Goal: Information Seeking & Learning: Check status

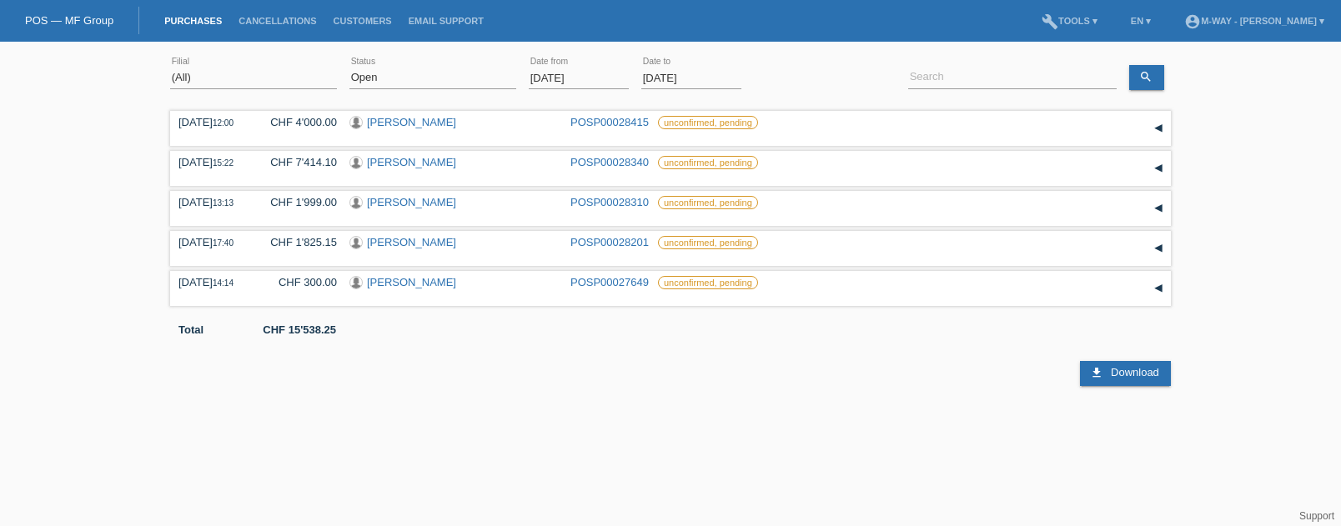
click at [69, 386] on html "Sie haben die falsche Anmeldeseite in Ihren Lesezeichen/Favoriten gespeichert. …" at bounding box center [670, 193] width 1341 height 386
click at [595, 78] on input "01.09.2025" at bounding box center [579, 78] width 100 height 21
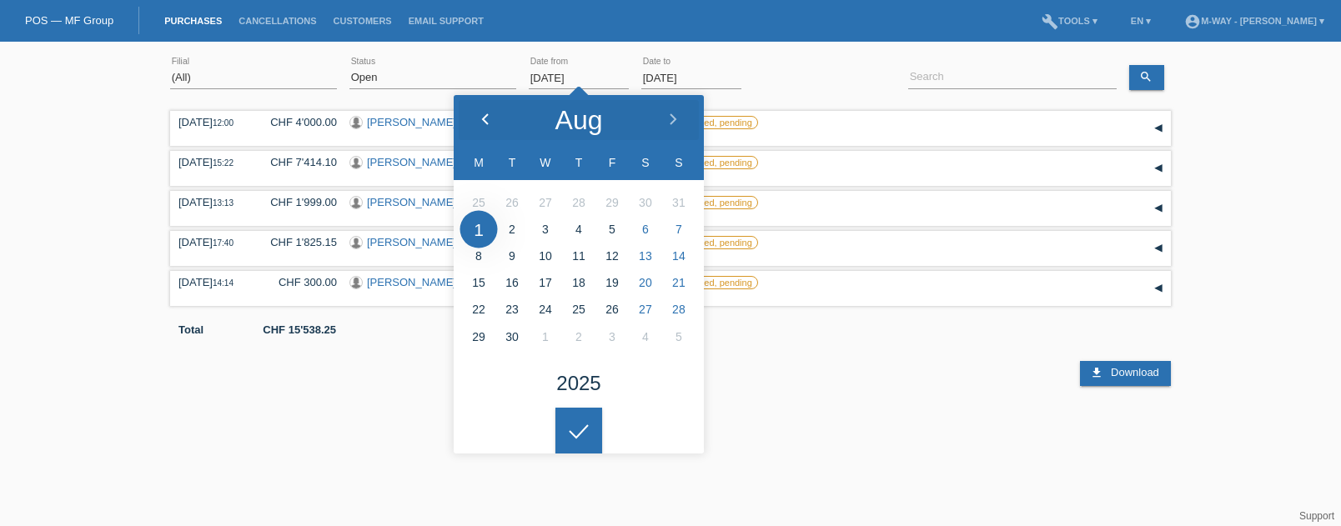
click at [489, 117] on icon at bounding box center [485, 119] width 13 height 13
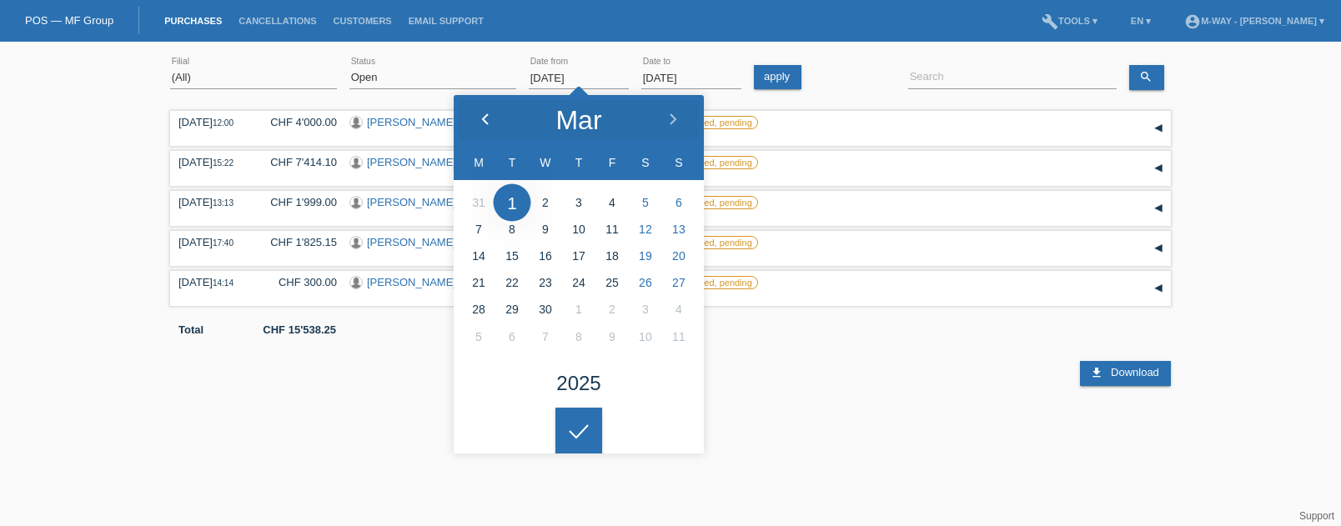
click at [490, 117] on icon at bounding box center [485, 119] width 13 height 13
type input "03.03.2025"
click at [590, 423] on div at bounding box center [578, 431] width 47 height 47
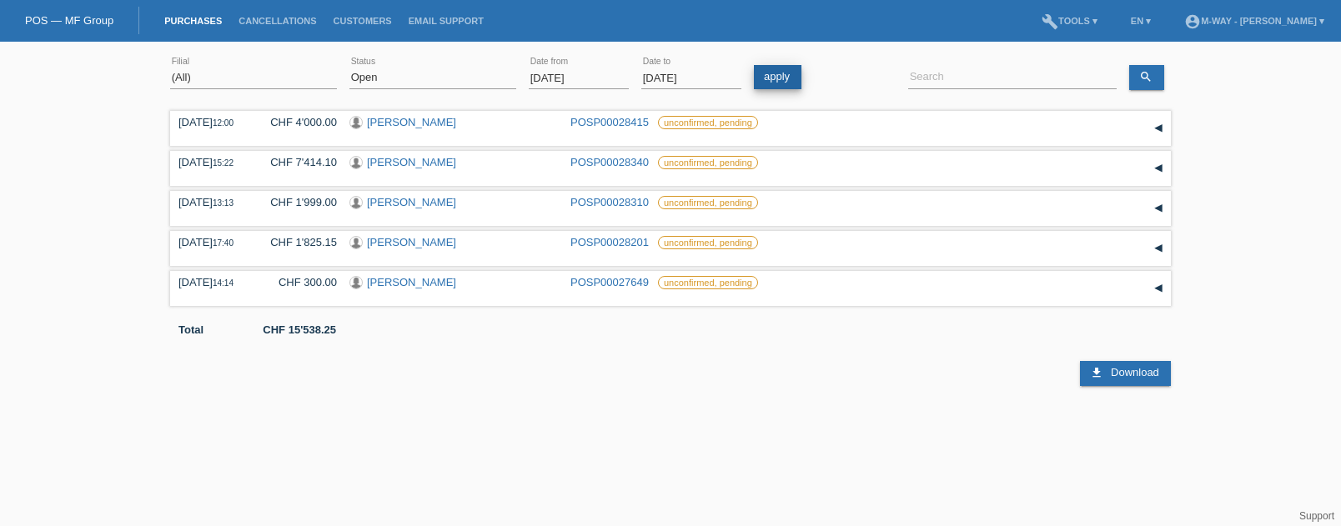
click at [792, 76] on link "apply" at bounding box center [778, 77] width 48 height 24
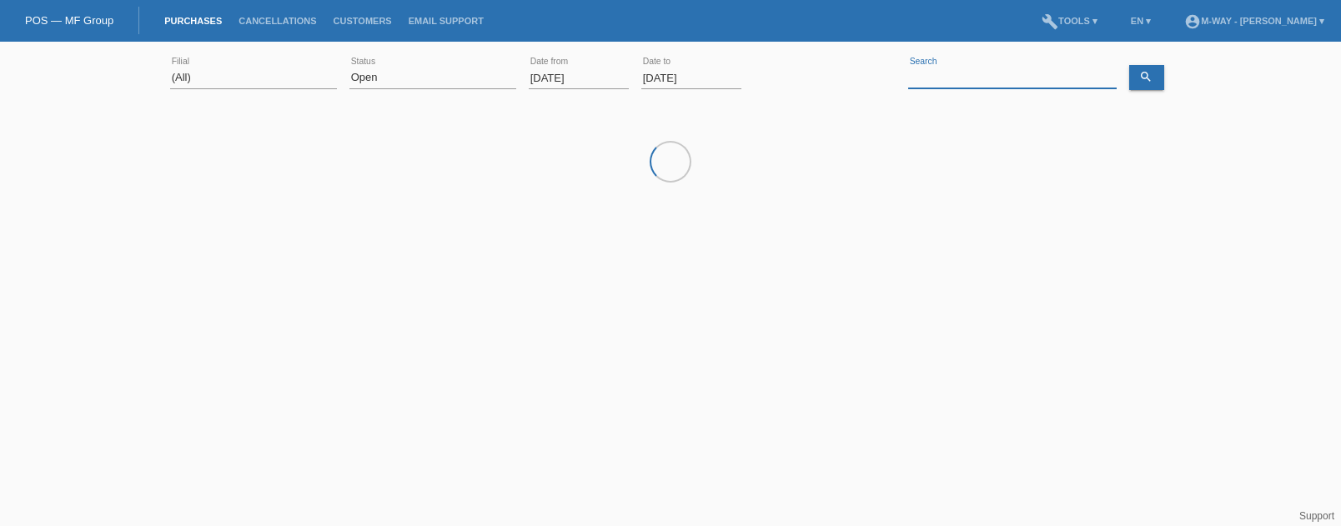
click at [918, 69] on input at bounding box center [1012, 78] width 208 height 21
type input "jose ram"
click at [406, 81] on select "(All) New Open Returned Stepped back / Cancelled Completed" at bounding box center [432, 78] width 167 height 20
select select "ALL"
click at [349, 68] on select "(All) New Open Returned Stepped back / Cancelled Completed" at bounding box center [432, 78] width 167 height 20
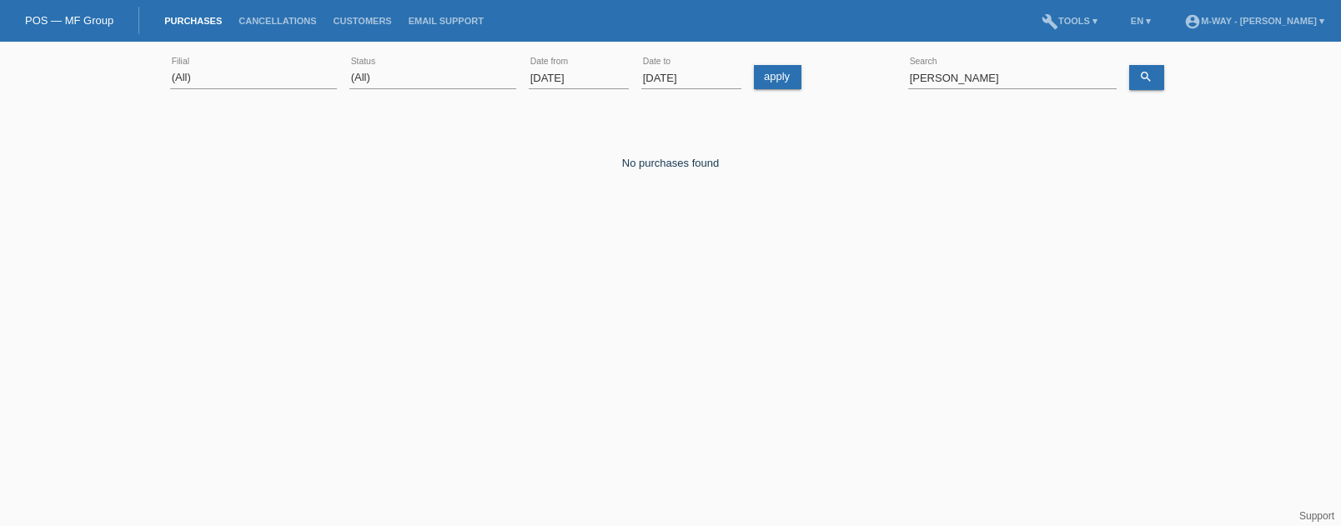
click at [1059, 66] on div "jose ram error Search" at bounding box center [1012, 78] width 208 height 57
click at [1049, 76] on input "jose ram" at bounding box center [1012, 78] width 208 height 21
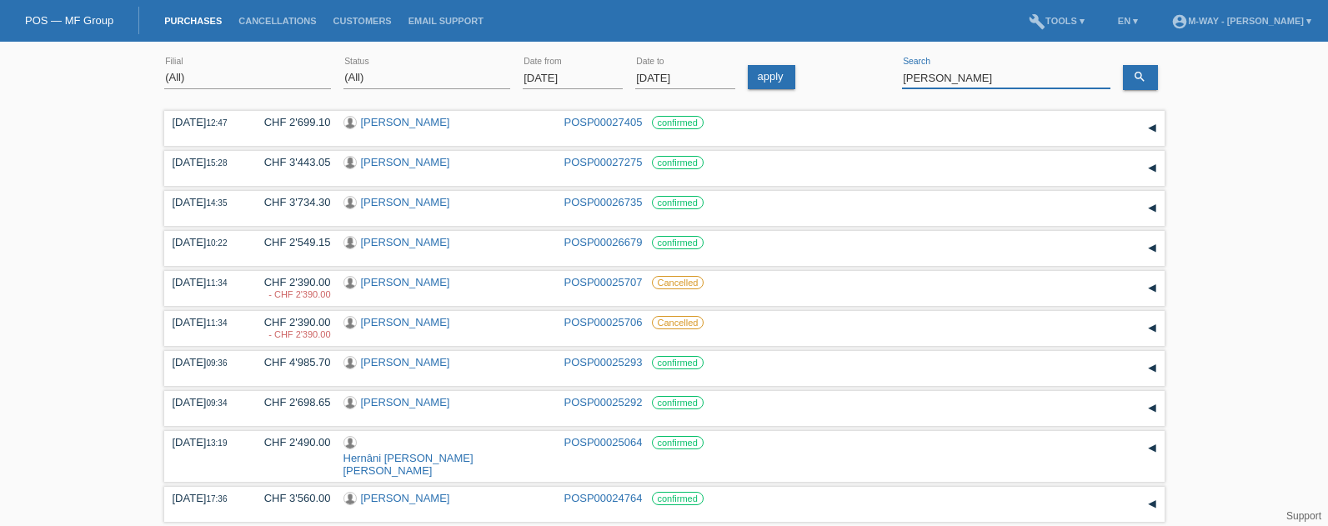
click at [950, 73] on input "jose ramon" at bounding box center [1006, 78] width 208 height 21
drag, startPoint x: 977, startPoint y: 75, endPoint x: 867, endPoint y: 75, distance: 110.1
click at [867, 75] on div "(All) Aarau Alexand'Ro Edouard'O Passion Vélo SàRL Basel Bern City Bern Expo Be…" at bounding box center [664, 78] width 1001 height 57
type input "arunthathy"
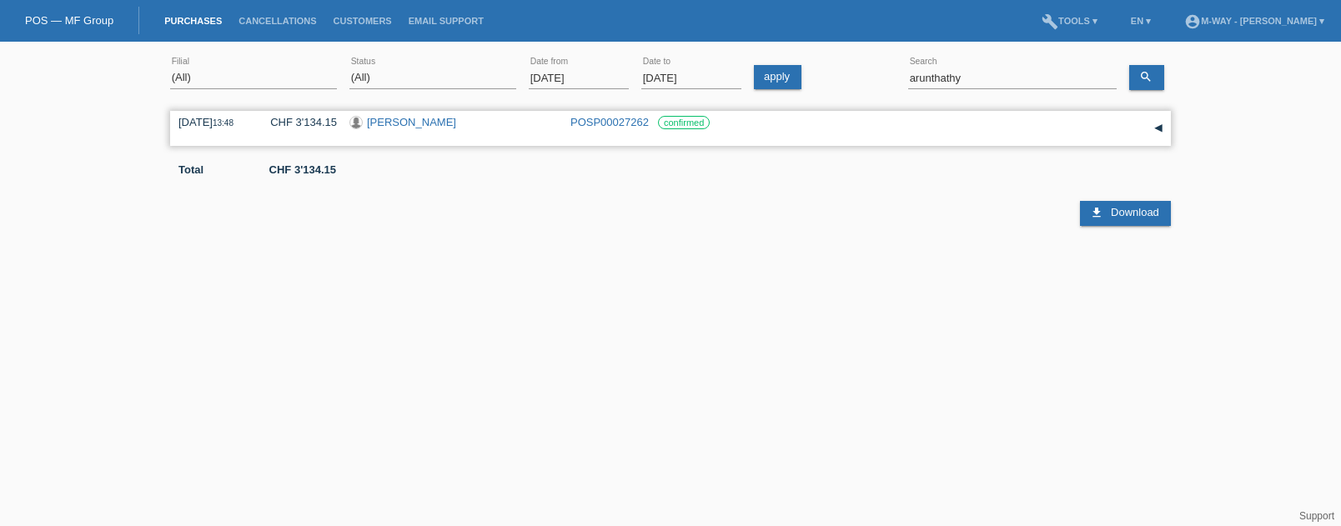
click at [1162, 127] on div "▾" at bounding box center [1158, 128] width 25 height 25
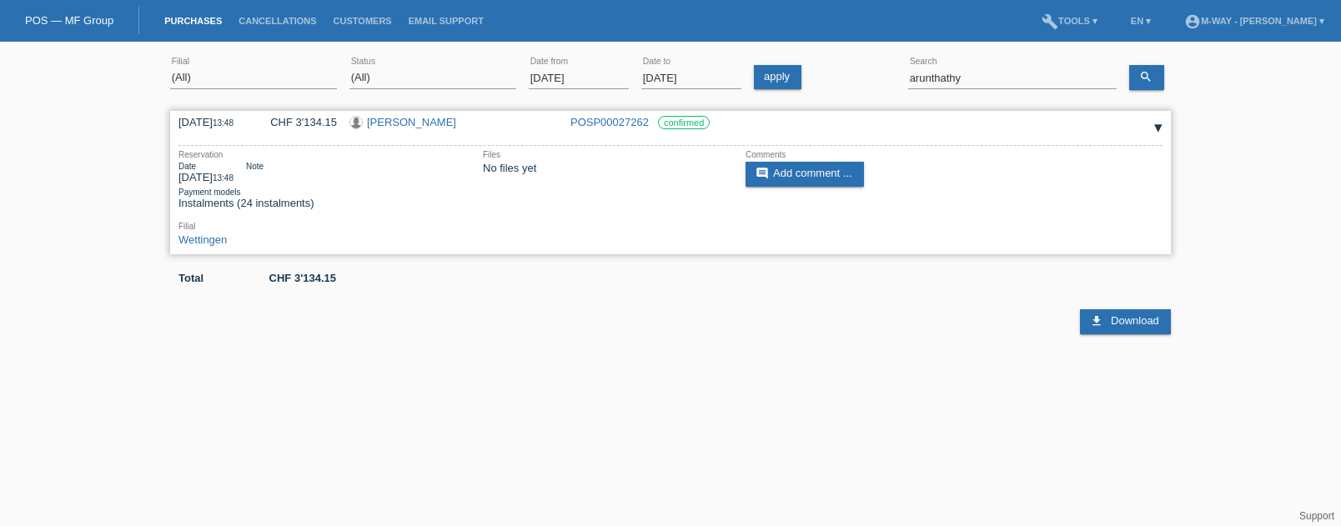
click at [421, 118] on link "Ahilan Arunthathy" at bounding box center [411, 122] width 89 height 13
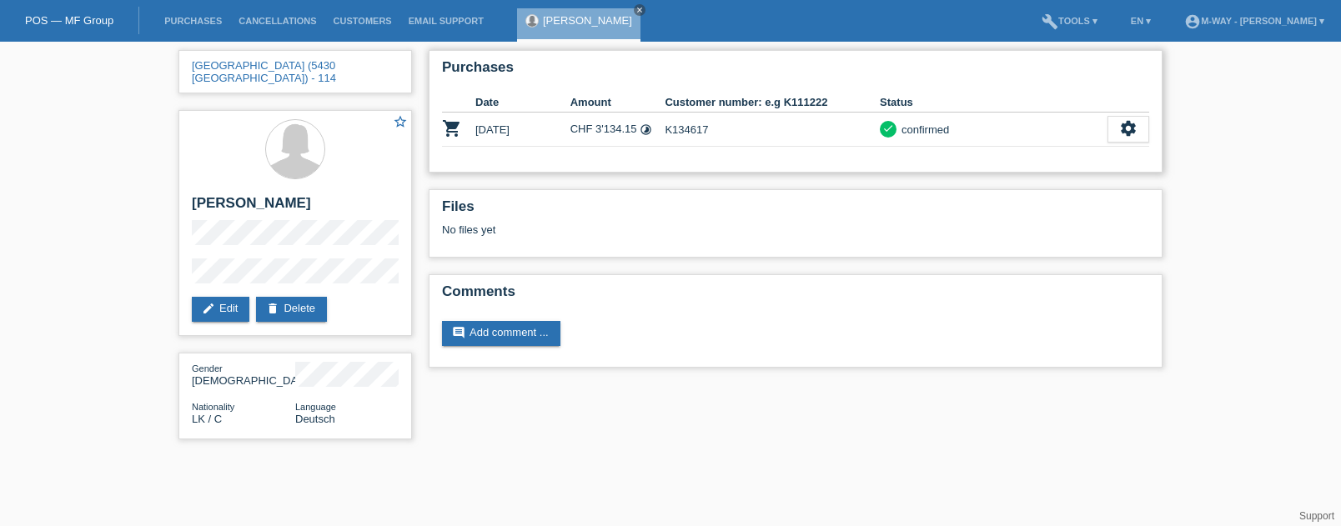
click at [711, 130] on td "K134617" at bounding box center [772, 130] width 215 height 34
drag, startPoint x: 710, startPoint y: 126, endPoint x: 662, endPoint y: 131, distance: 47.8
click at [662, 131] on tr "shopping_cart 09.09.2025 CHF 3'134.15 timelapse K134617 check settings" at bounding box center [795, 130] width 707 height 34
copy tr "K134617"
click at [1134, 123] on icon "settings" at bounding box center [1128, 128] width 18 height 18
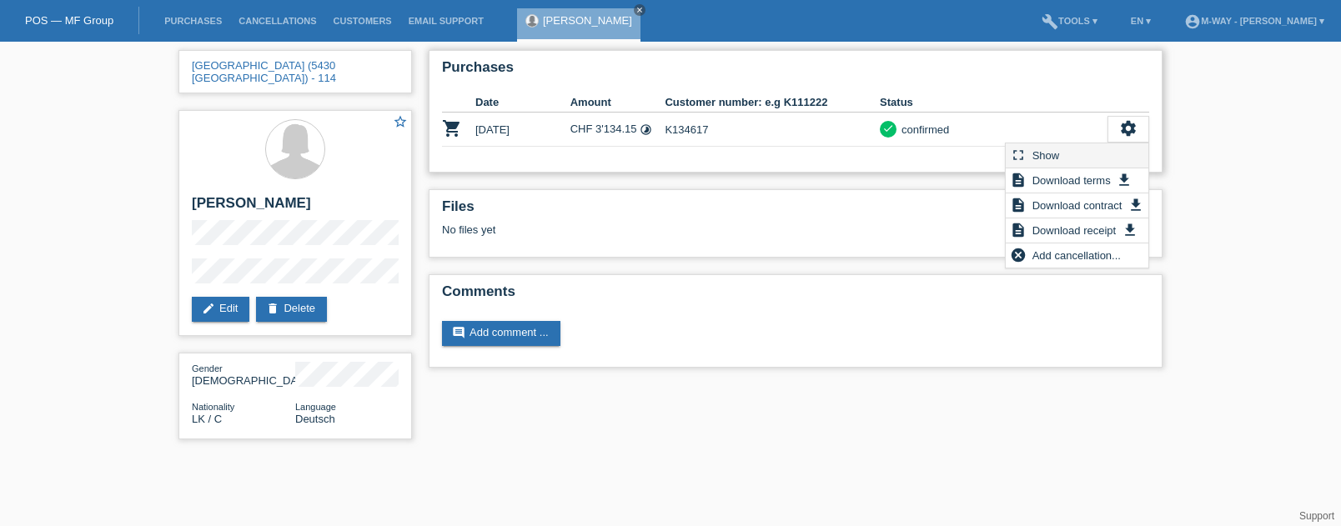
click at [1061, 152] on span "Show" at bounding box center [1046, 155] width 33 height 20
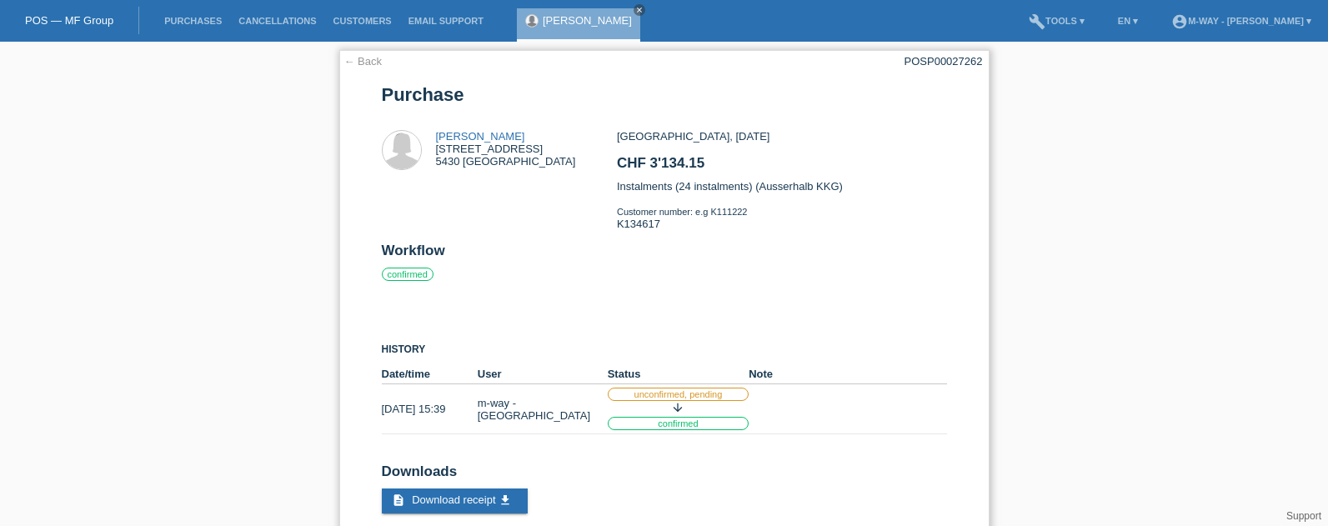
scroll to position [34, 0]
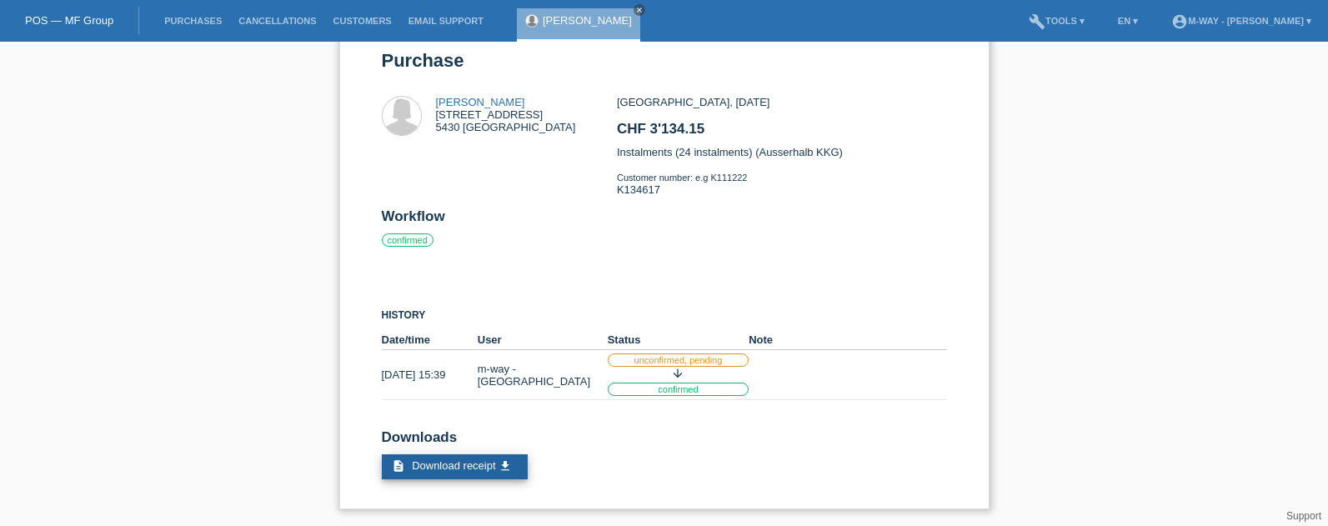
click at [484, 466] on span "Download receipt" at bounding box center [453, 465] width 83 height 13
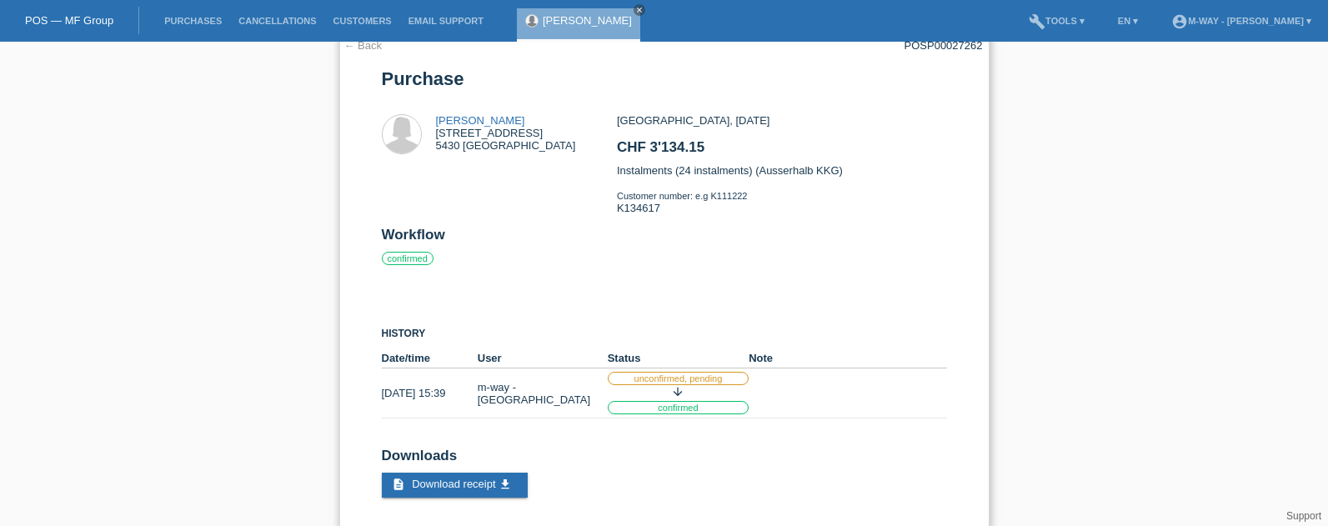
scroll to position [0, 0]
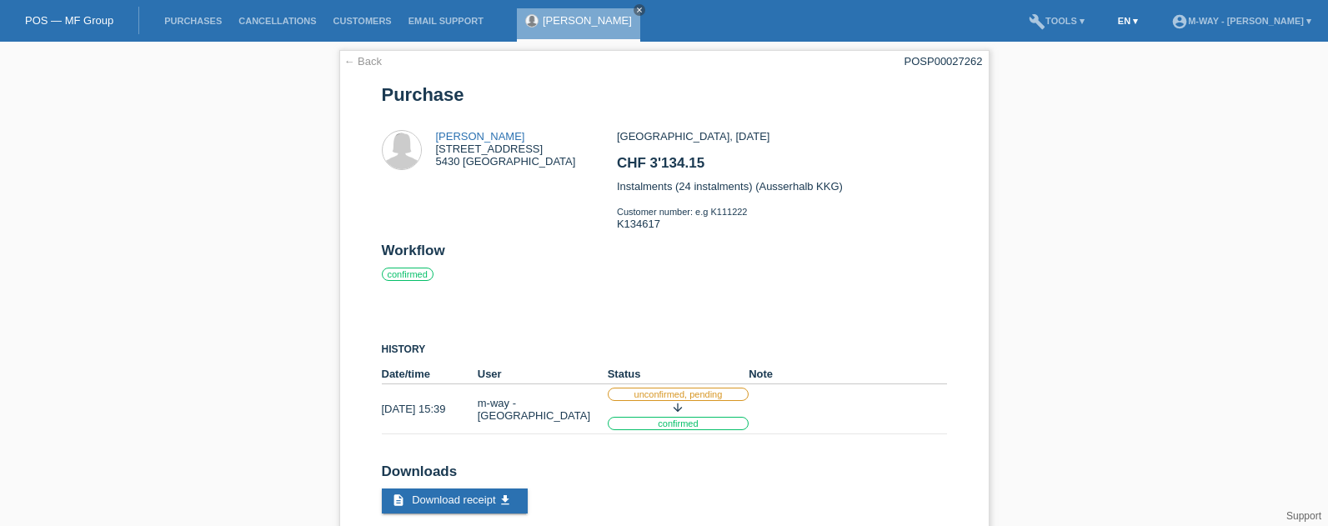
click at [1110, 22] on link "EN ▾" at bounding box center [1128, 21] width 37 height 10
click at [1021, 20] on link "build Tools ▾" at bounding box center [1057, 21] width 73 height 10
click at [961, 61] on span "Downloads" at bounding box center [972, 63] width 58 height 20
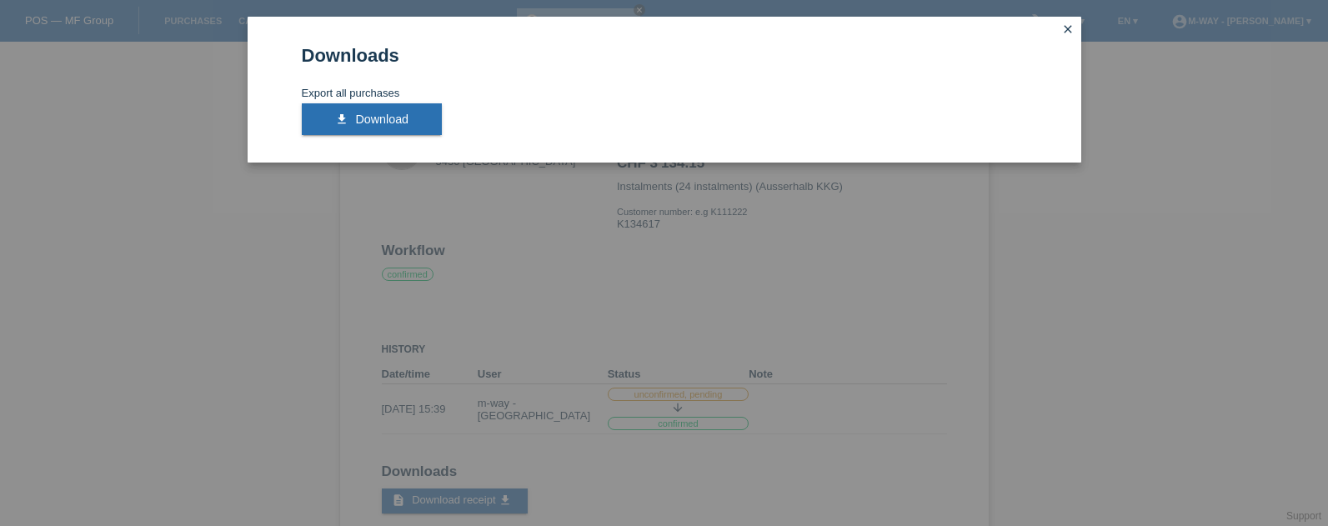
click at [1065, 26] on icon "close" at bounding box center [1067, 29] width 13 height 13
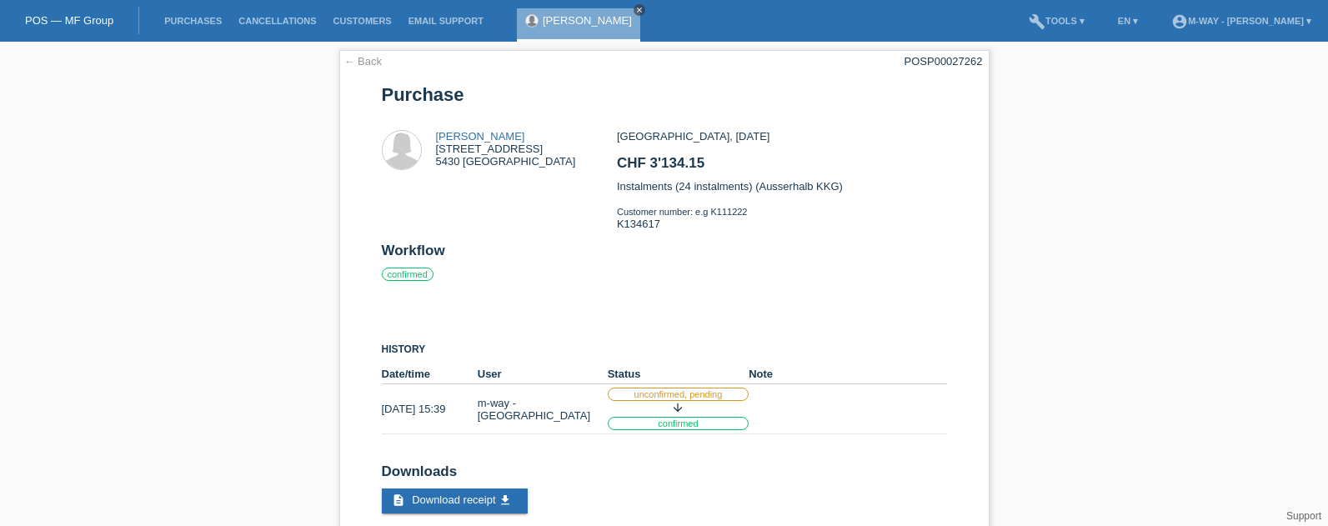
click at [635, 8] on icon "close" at bounding box center [639, 10] width 8 height 8
click at [1021, 18] on link "build Tools ▾" at bounding box center [1057, 21] width 73 height 10
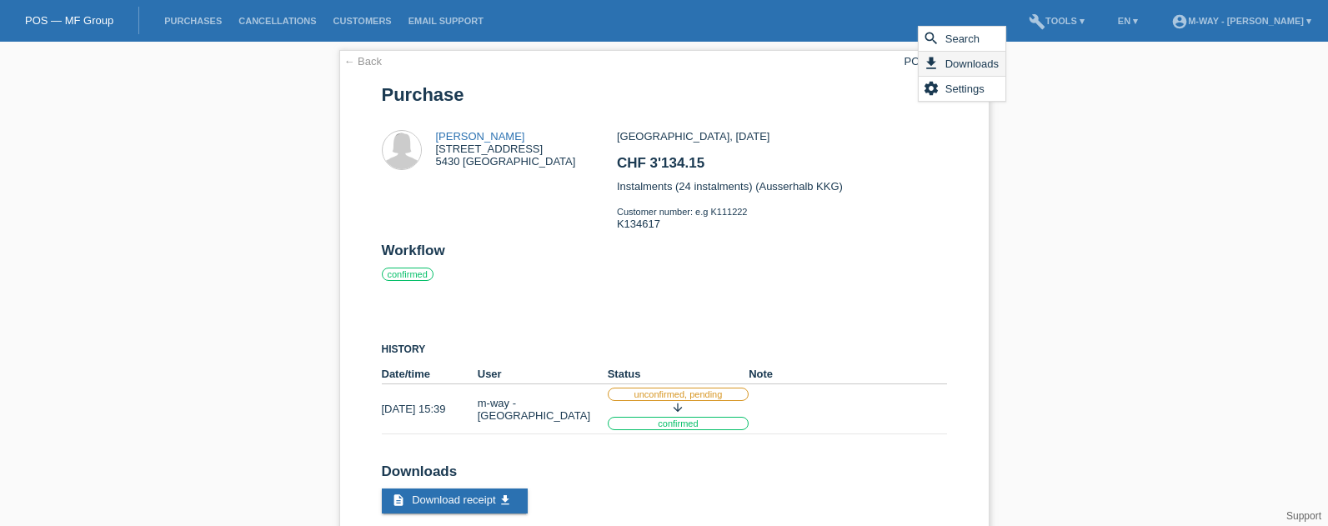
click at [977, 62] on span "Downloads" at bounding box center [972, 63] width 58 height 20
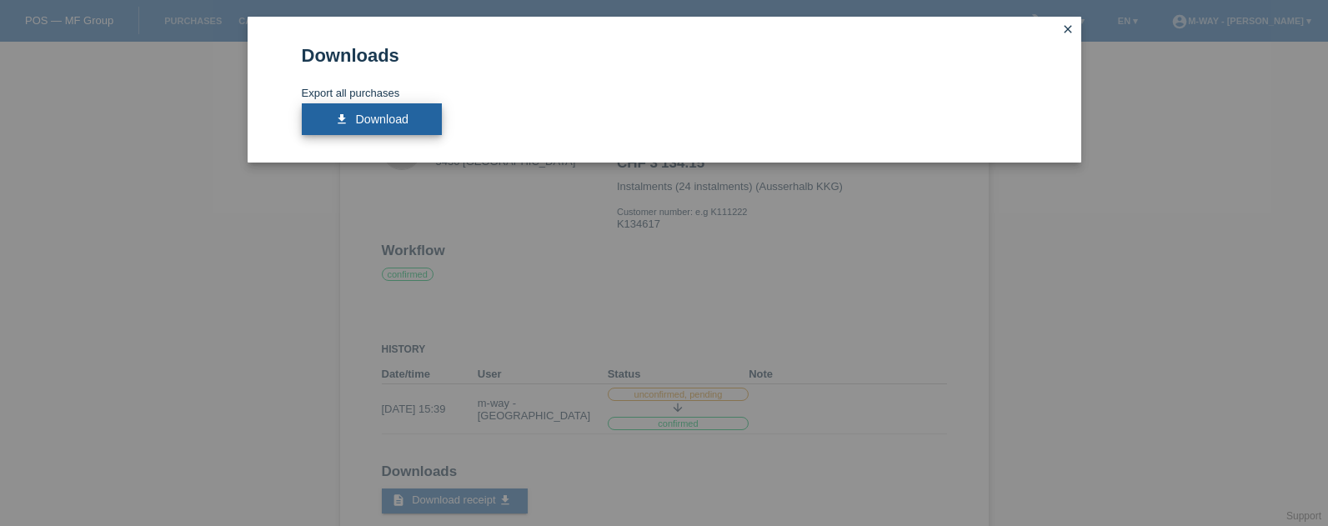
click at [399, 103] on link "download Download" at bounding box center [372, 119] width 141 height 32
click at [403, 114] on span "Download" at bounding box center [381, 119] width 53 height 13
drag, startPoint x: 210, startPoint y: 514, endPoint x: 223, endPoint y: 511, distance: 12.8
click at [210, 514] on div "Downloads Export all purchases download Download close" at bounding box center [664, 263] width 1328 height 526
click at [1066, 35] on icon "close" at bounding box center [1067, 29] width 13 height 13
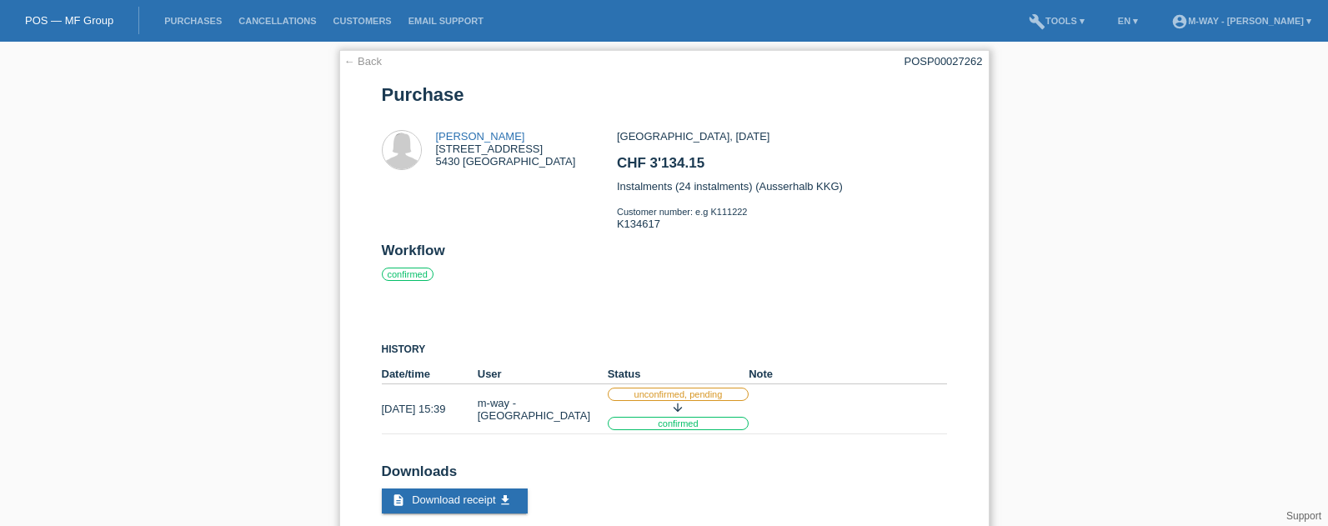
drag, startPoint x: 710, startPoint y: 159, endPoint x: 609, endPoint y: 163, distance: 100.1
click at [609, 163] on div "Ahilan Arunthathy Winkelriedstrasse 49 5430 Wettingen Wettingen, 09.09.2025 CHF…" at bounding box center [664, 186] width 565 height 113
click at [873, 227] on div "Wettingen, 09.09.2025 CHF 3'134.15 Instalments (24 instalments) (Ausserhalb KKG…" at bounding box center [781, 186] width 329 height 113
click at [358, 62] on link "← Back" at bounding box center [363, 61] width 38 height 13
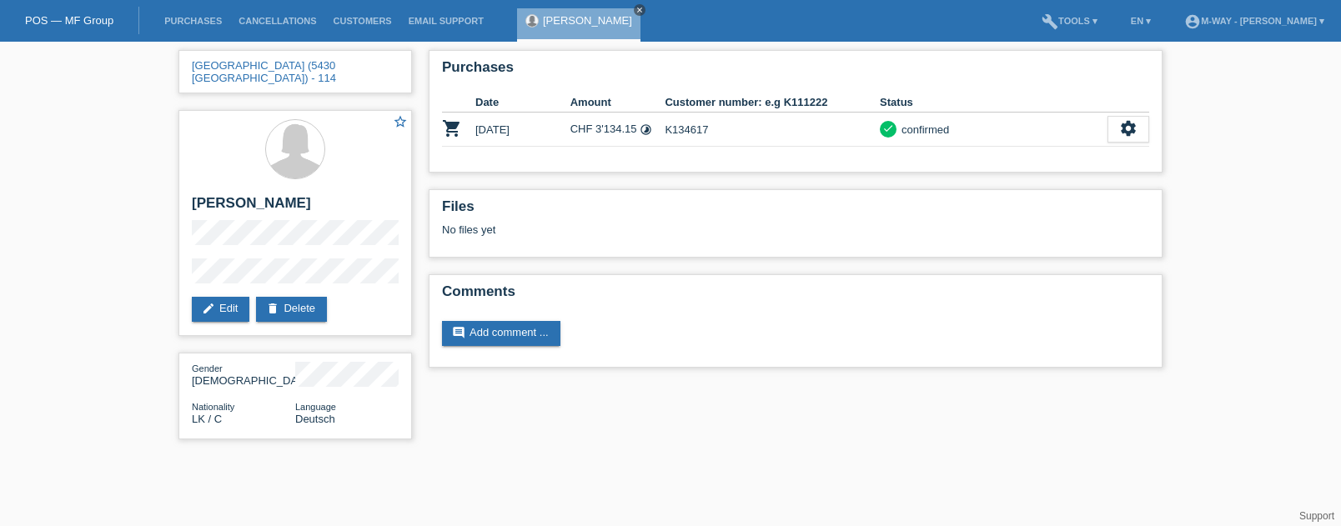
click at [637, 10] on icon "close" at bounding box center [639, 10] width 8 height 8
click at [196, 22] on link "Purchases" at bounding box center [193, 21] width 74 height 10
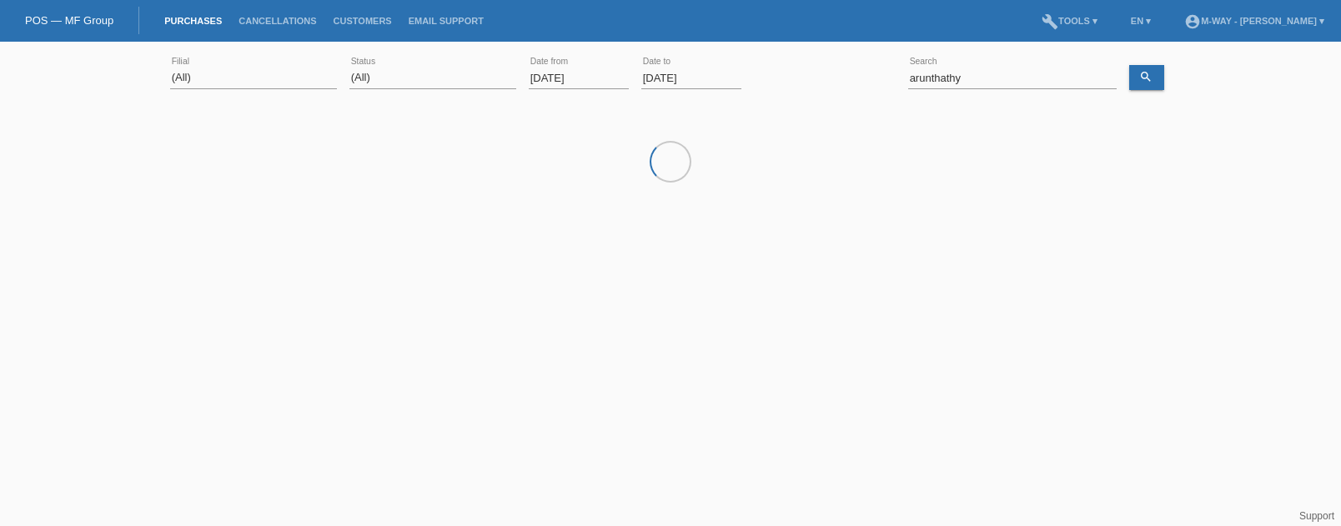
click at [604, 73] on input "[DATE]" at bounding box center [579, 78] width 100 height 21
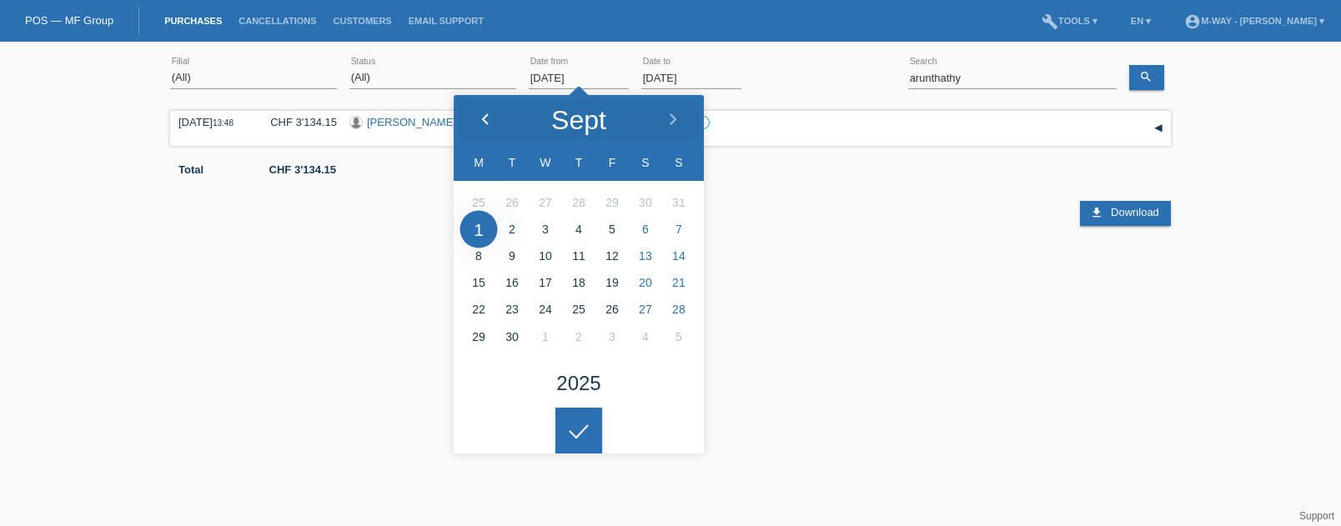
click at [487, 113] on icon at bounding box center [485, 119] width 13 height 13
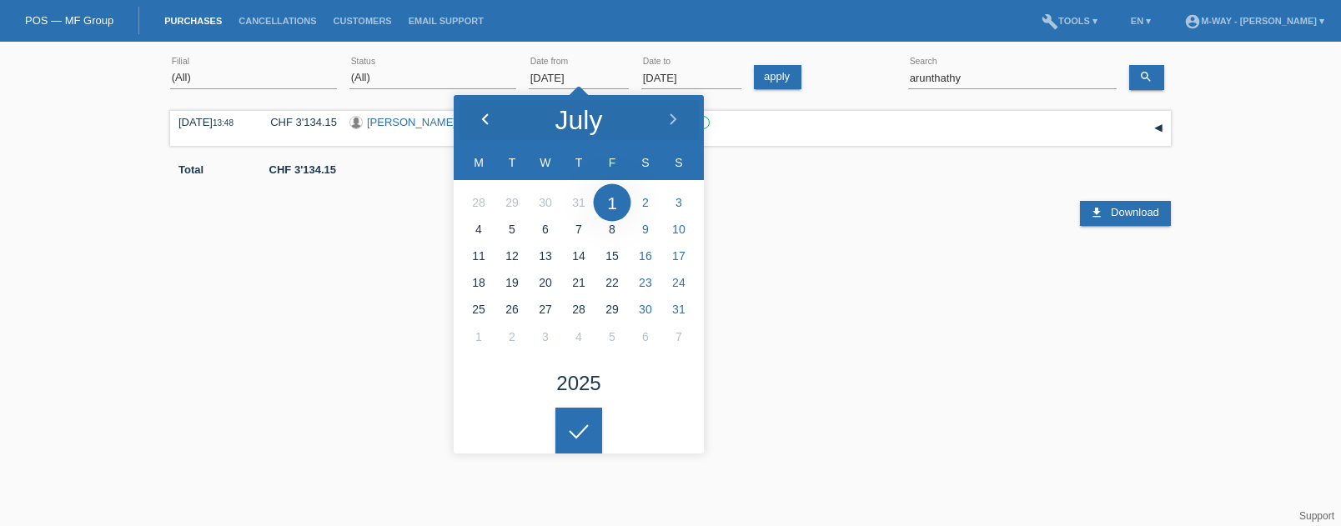
click at [487, 113] on icon at bounding box center [485, 119] width 13 height 13
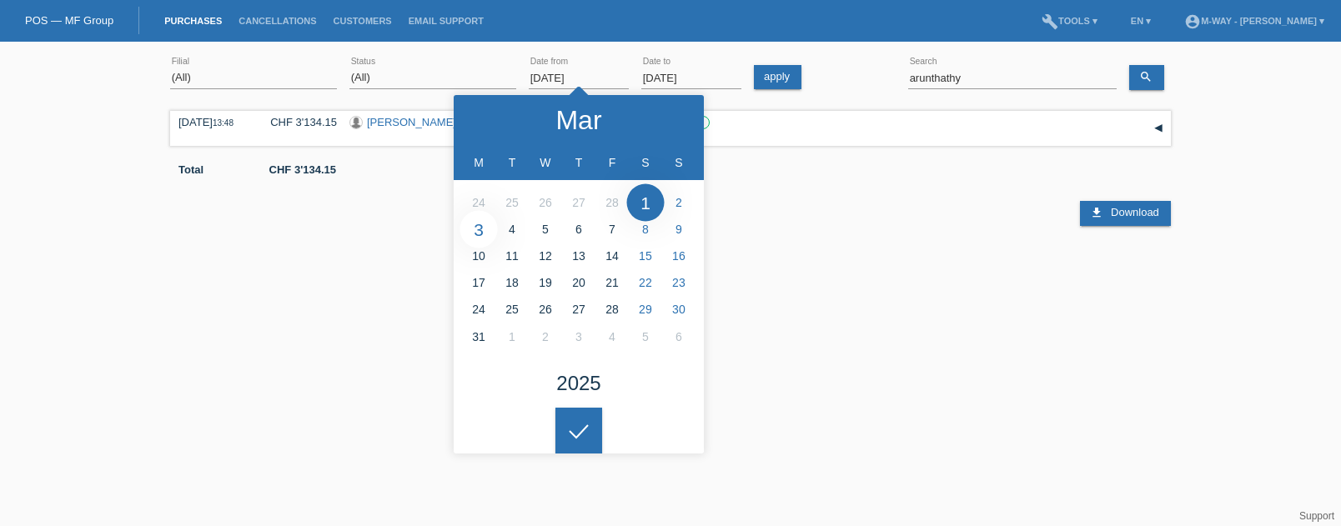
type input "03.03.2025"
click at [1006, 82] on input "arunthathy" at bounding box center [1012, 78] width 208 height 21
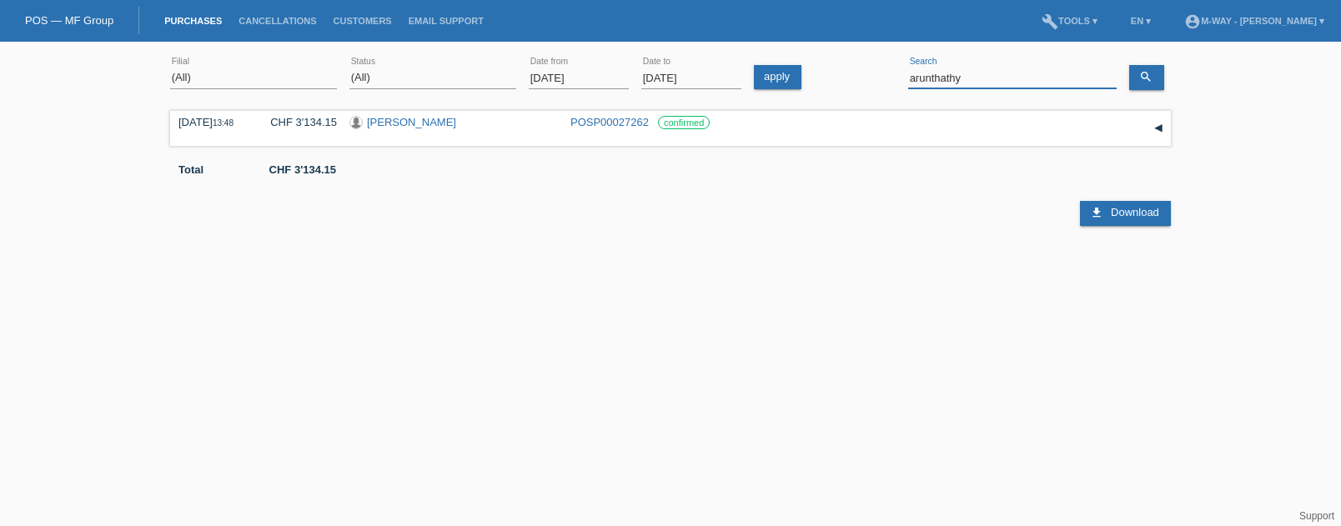
click at [1006, 82] on input "arunthathy" at bounding box center [1012, 78] width 208 height 21
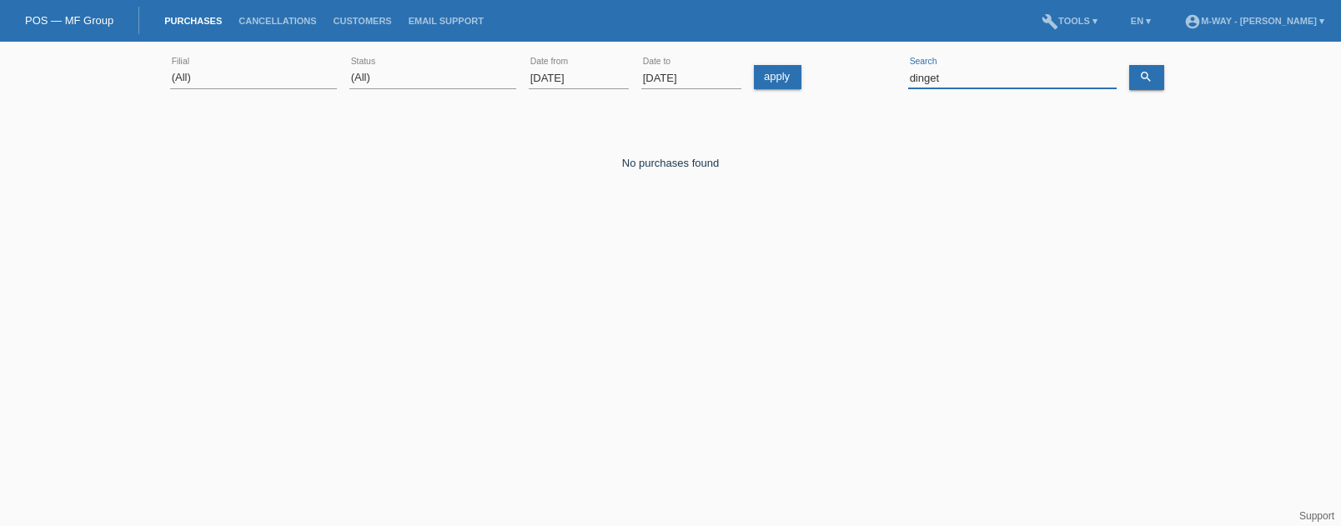
drag, startPoint x: 968, startPoint y: 80, endPoint x: 803, endPoint y: 76, distance: 165.1
click at [803, 76] on div "(All) Aarau Alexand'Ro Edouard'O Passion Vélo SàRL Basel Bern City Bern Expo Be…" at bounding box center [670, 78] width 1001 height 57
type input "g"
type input "moya"
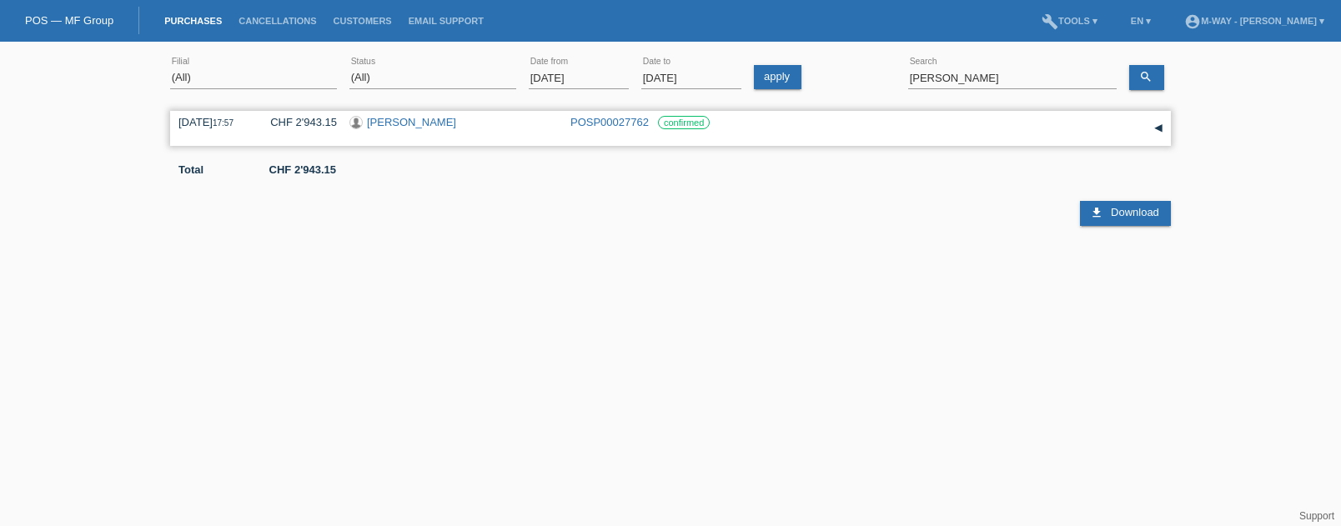
click at [379, 126] on link "[PERSON_NAME]" at bounding box center [411, 122] width 89 height 13
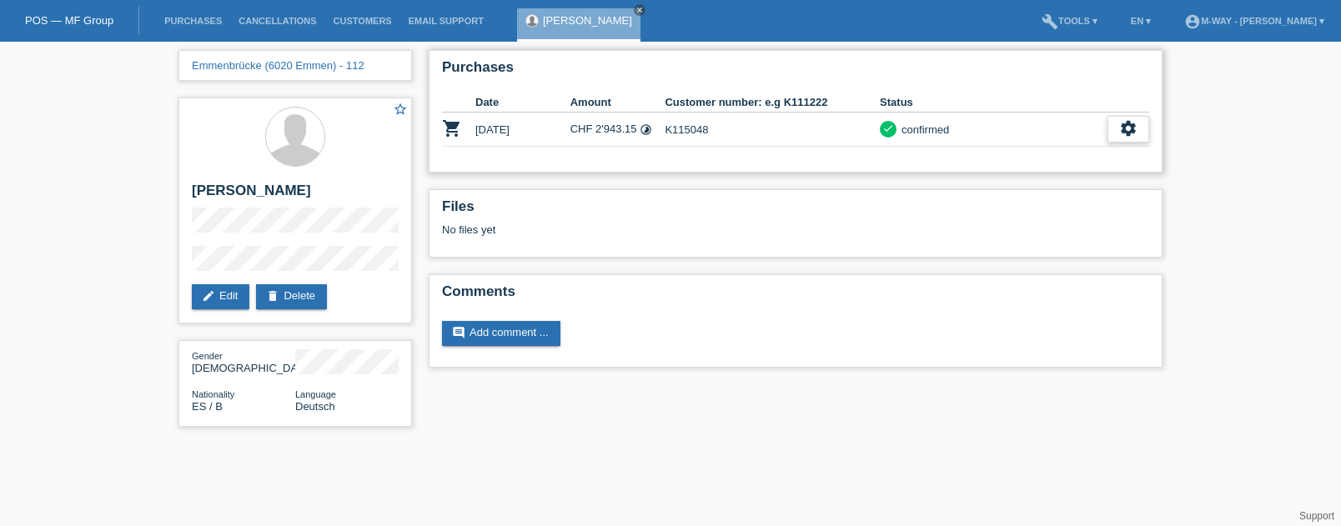
click at [1126, 133] on icon "settings" at bounding box center [1128, 128] width 18 height 18
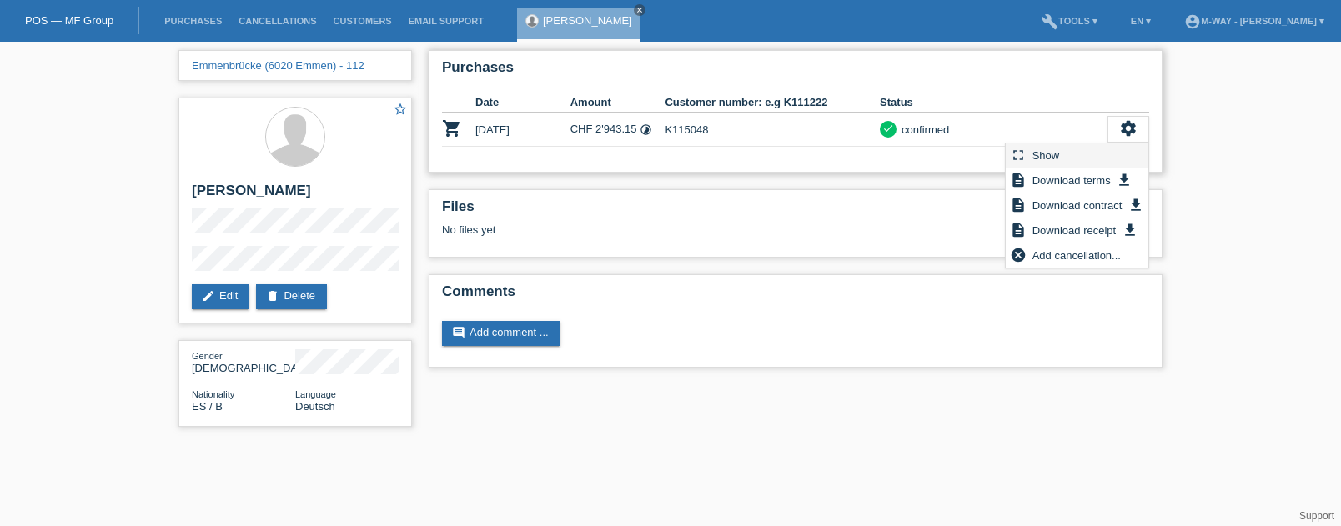
click at [1101, 147] on div "fullscreen Show" at bounding box center [1077, 155] width 143 height 25
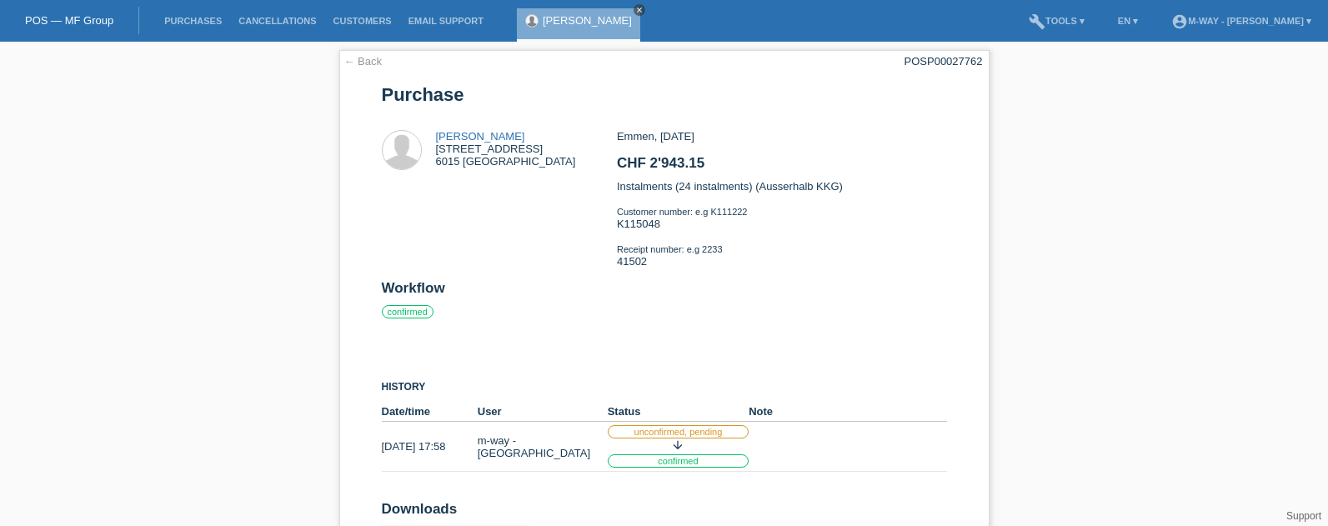
click at [635, 11] on icon "close" at bounding box center [639, 10] width 8 height 8
click at [184, 28] on li "Purchases" at bounding box center [193, 21] width 74 height 43
click at [185, 19] on link "Purchases" at bounding box center [193, 21] width 74 height 10
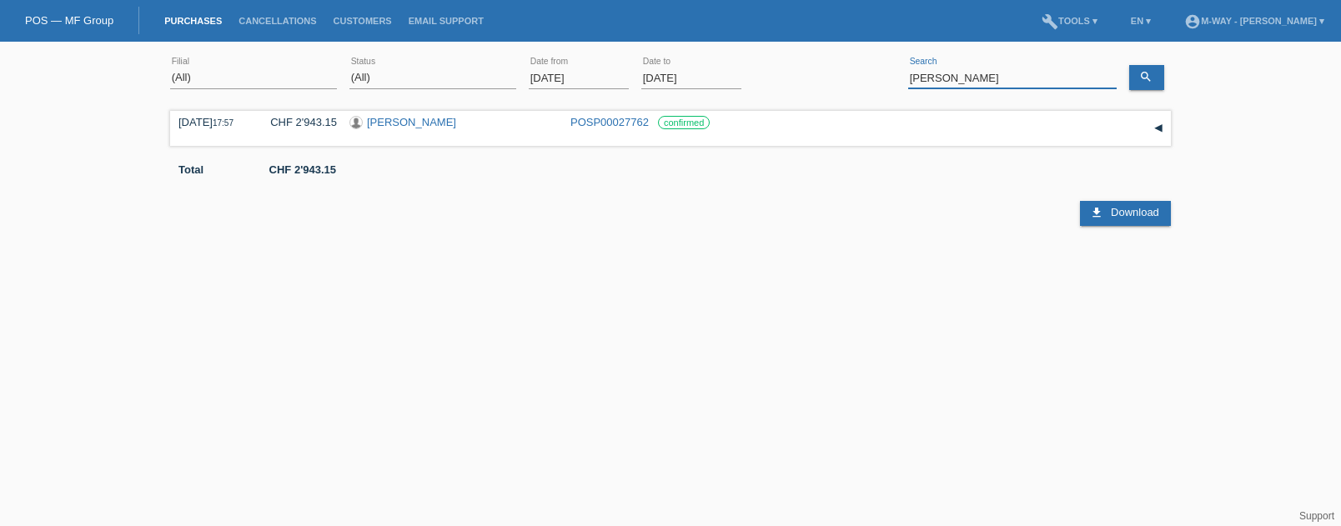
drag, startPoint x: 951, startPoint y: 77, endPoint x: 845, endPoint y: 61, distance: 107.1
click at [845, 61] on div "(All) Aarau Alexand'Ro Edouard'O Passion Vélo SàRL Basel Bern City Bern Expo Be…" at bounding box center [670, 78] width 1001 height 57
type input "CORDOBA"
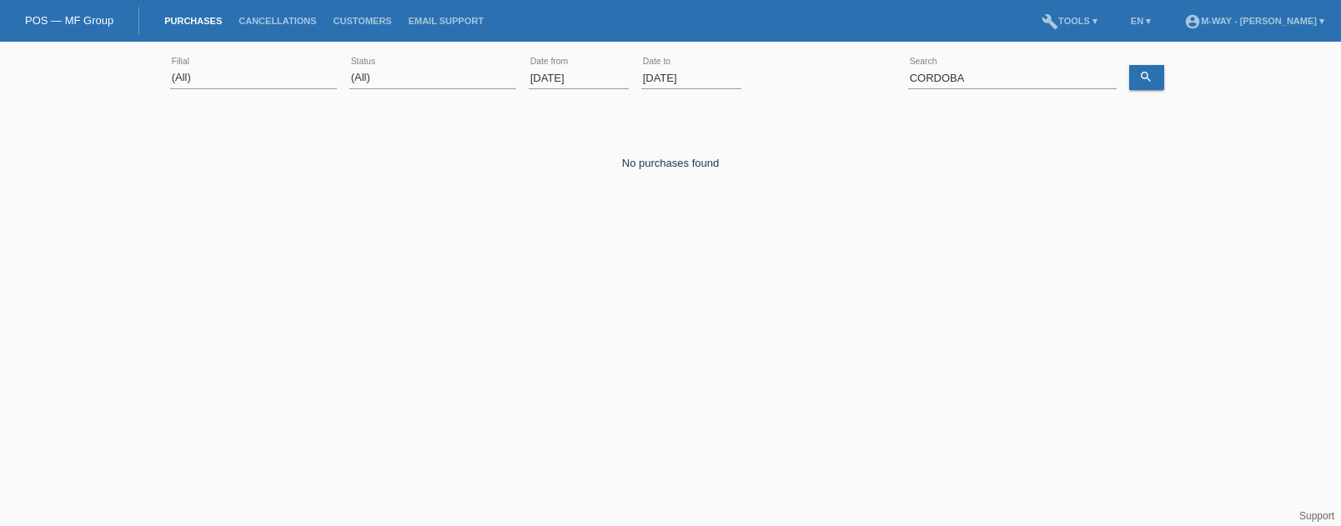
click at [588, 78] on input "01.09.2025" at bounding box center [579, 78] width 100 height 21
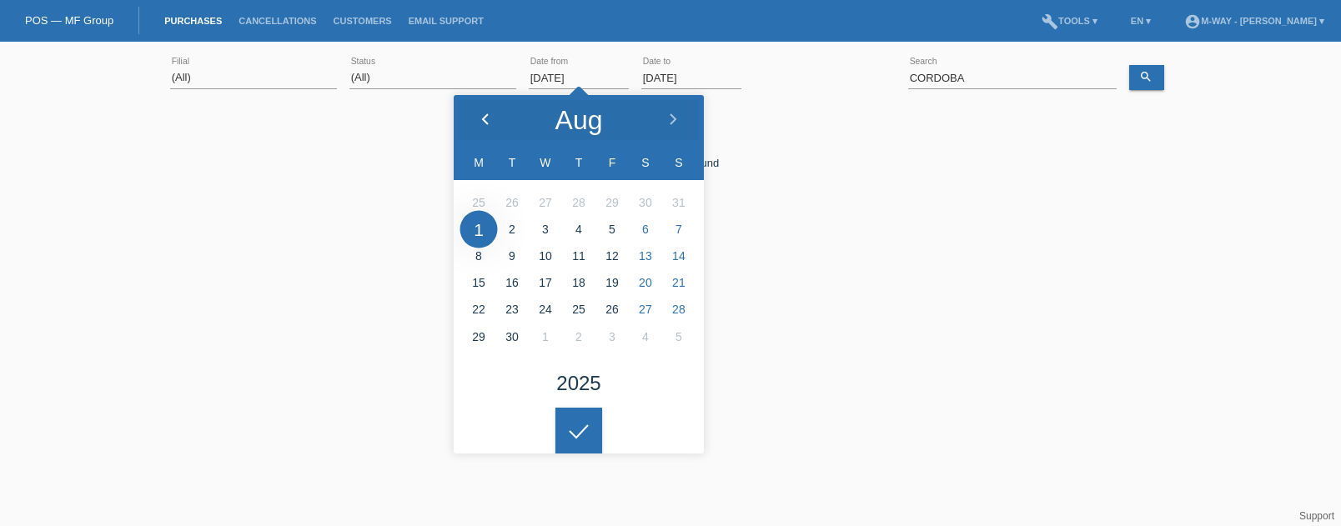
click at [489, 123] on icon at bounding box center [485, 119] width 13 height 13
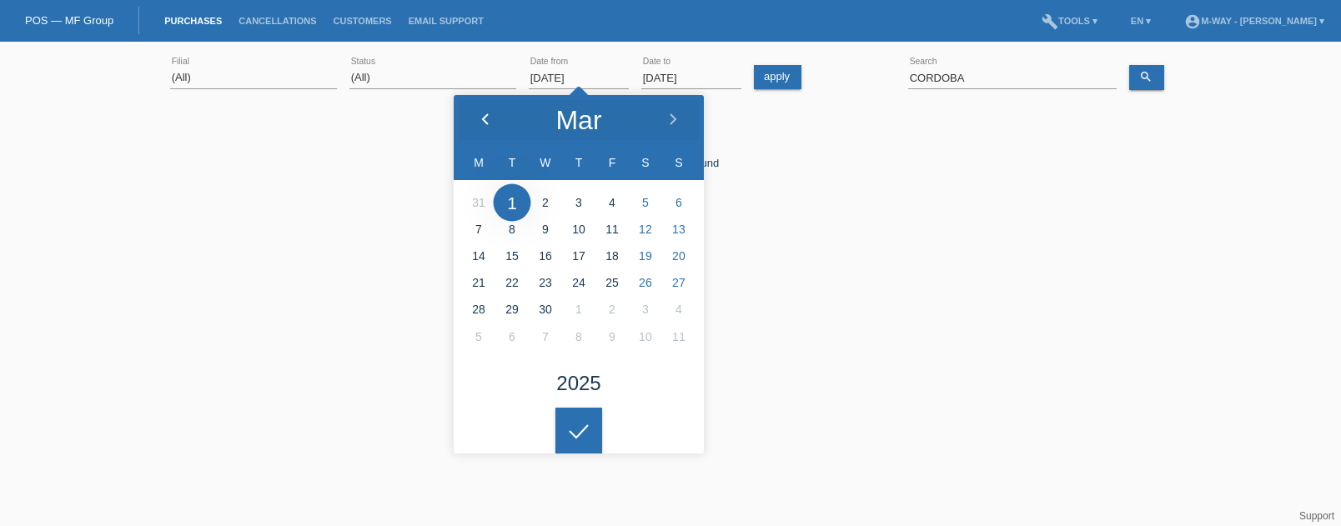
click at [489, 123] on icon at bounding box center [485, 119] width 13 height 13
type input "06.01.2025"
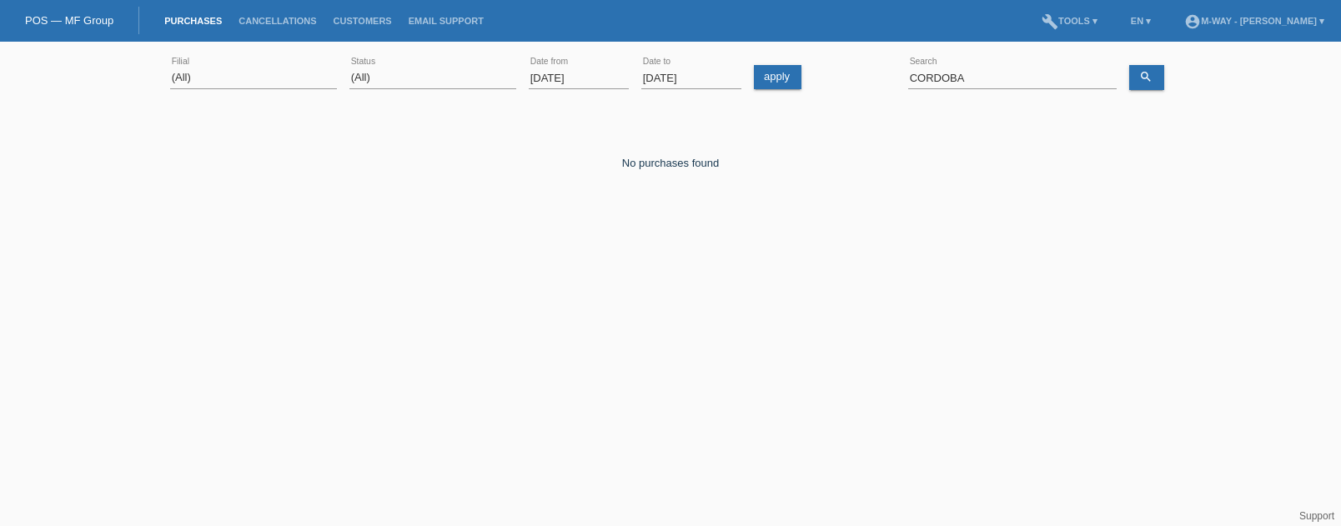
click at [580, 420] on div at bounding box center [578, 417] width 47 height 47
click at [1146, 73] on icon "search" at bounding box center [1145, 76] width 13 height 13
drag, startPoint x: 981, startPoint y: 71, endPoint x: 860, endPoint y: 70, distance: 120.1
click at [860, 70] on div "(All) Aarau Alexand'Ro Edouard'O Passion Vélo SàRL Basel Bern City Bern Expo Be…" at bounding box center [670, 78] width 1001 height 57
type input "hafner"
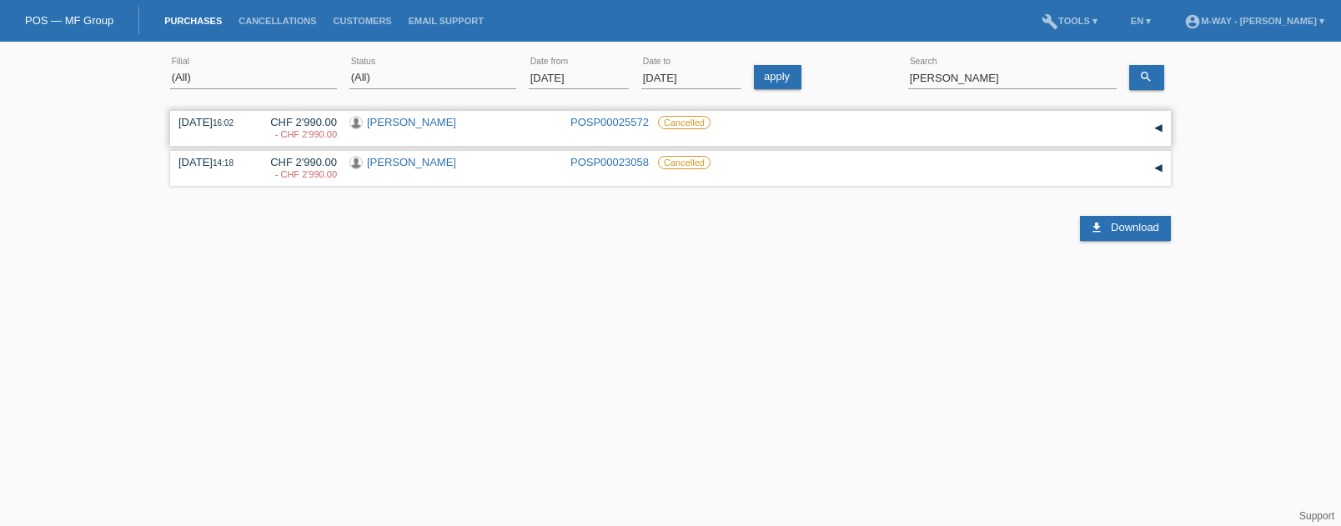
click at [400, 124] on link "[PERSON_NAME]" at bounding box center [411, 122] width 89 height 13
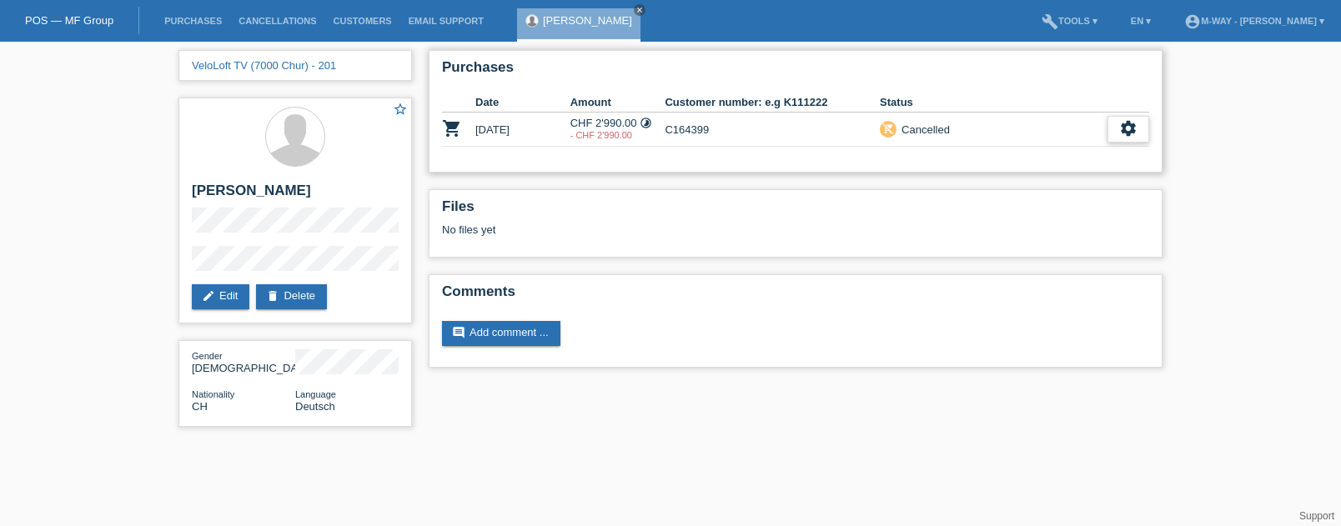
click at [1126, 125] on icon "settings" at bounding box center [1128, 128] width 18 height 18
click at [1099, 153] on span "Show" at bounding box center [1105, 155] width 33 height 20
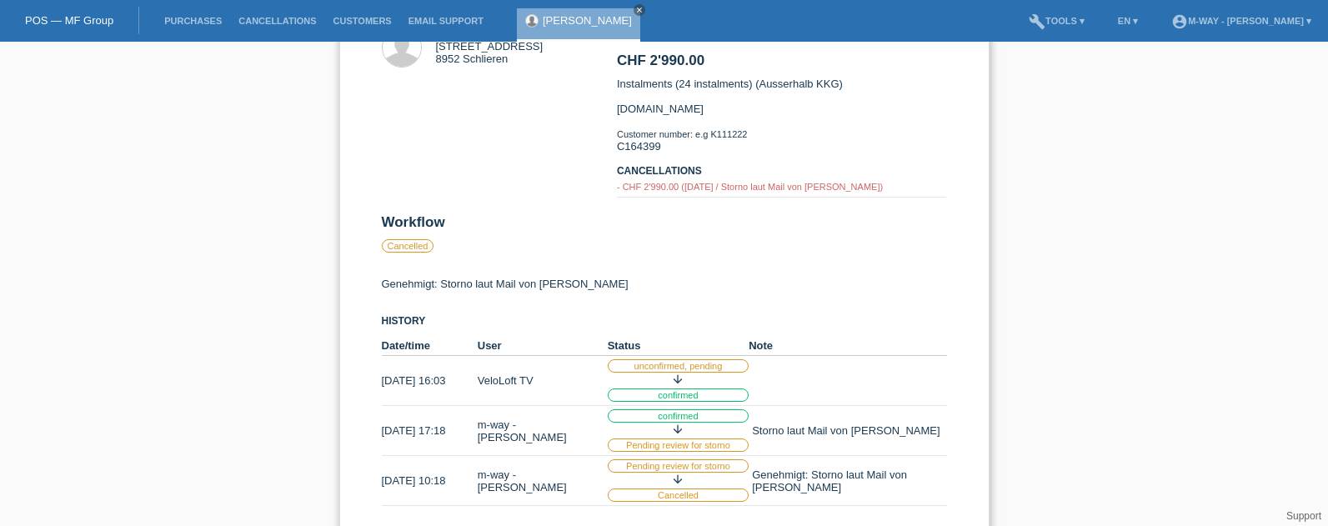
scroll to position [133, 0]
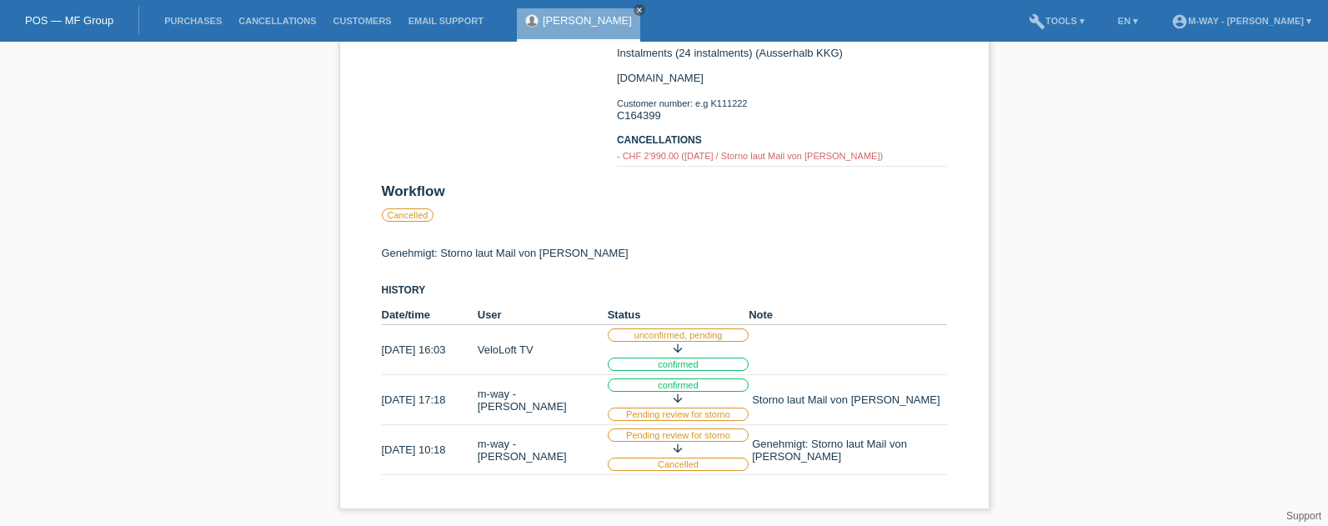
click at [1100, 139] on div "← Back POSP00025572 [GEOGRAPHIC_DATA] [PERSON_NAME] [STREET_ADDRESS] CHF 2'990.…" at bounding box center [664, 217] width 1328 height 618
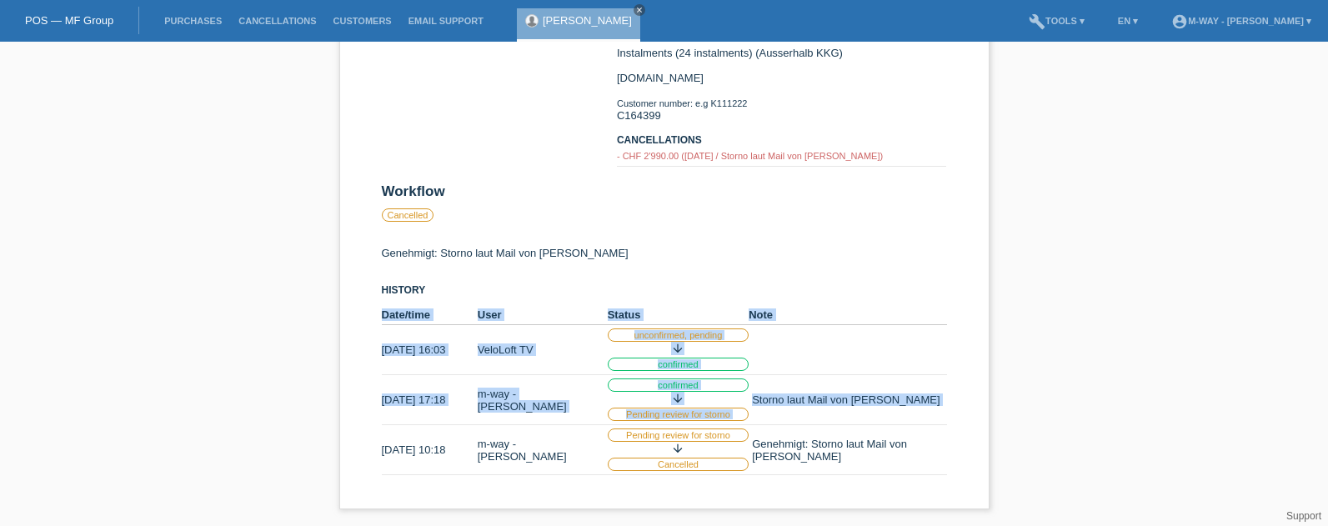
drag, startPoint x: 382, startPoint y: 447, endPoint x: 1048, endPoint y: 447, distance: 666.2
click at [1048, 447] on div "← Back POSP00025572 [GEOGRAPHIC_DATA] [PERSON_NAME] [STREET_ADDRESS] CHF 2'990.…" at bounding box center [664, 217] width 1328 height 618
click at [1051, 446] on div "← Back POSP00025572 [GEOGRAPHIC_DATA] [PERSON_NAME] [STREET_ADDRESS] CHF 2'990.…" at bounding box center [664, 217] width 1328 height 618
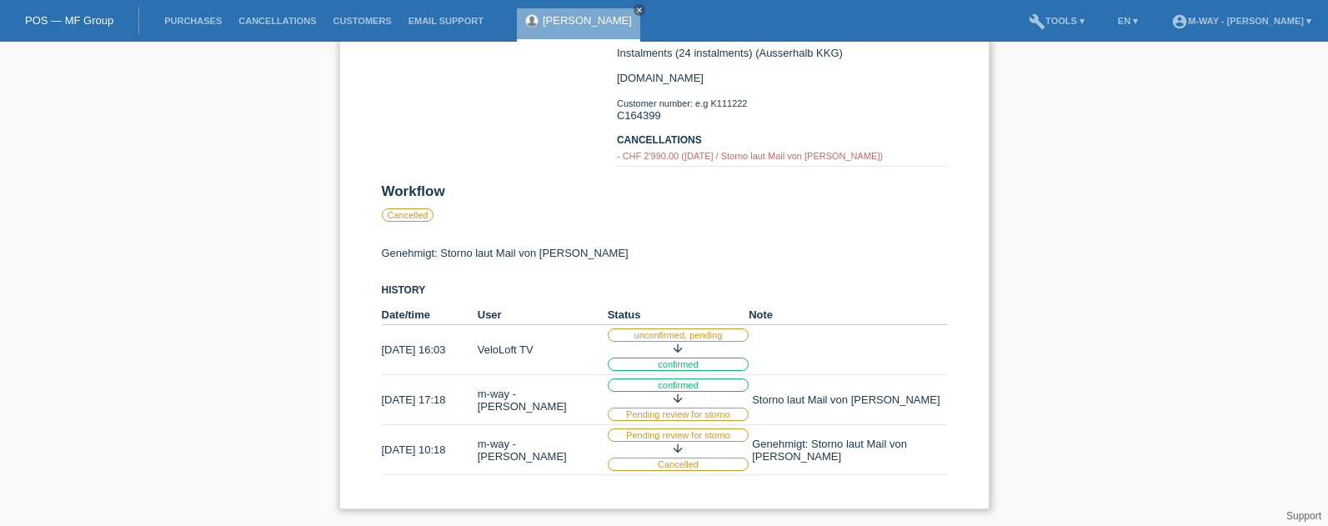
drag, startPoint x: 377, startPoint y: 451, endPoint x: 941, endPoint y: 456, distance: 564.5
click at [941, 456] on div "← Back POSP00025572 [GEOGRAPHIC_DATA] [PERSON_NAME] [STREET_ADDRESS] CHF 2'990.…" at bounding box center [664, 213] width 650 height 593
drag, startPoint x: 941, startPoint y: 456, endPoint x: 960, endPoint y: 449, distance: 19.5
click at [960, 449] on div "← Back POSP00025572 [GEOGRAPHIC_DATA] [PERSON_NAME] [STREET_ADDRESS] CHF 2'990.…" at bounding box center [664, 213] width 650 height 593
drag, startPoint x: 925, startPoint y: 469, endPoint x: 531, endPoint y: 468, distance: 393.5
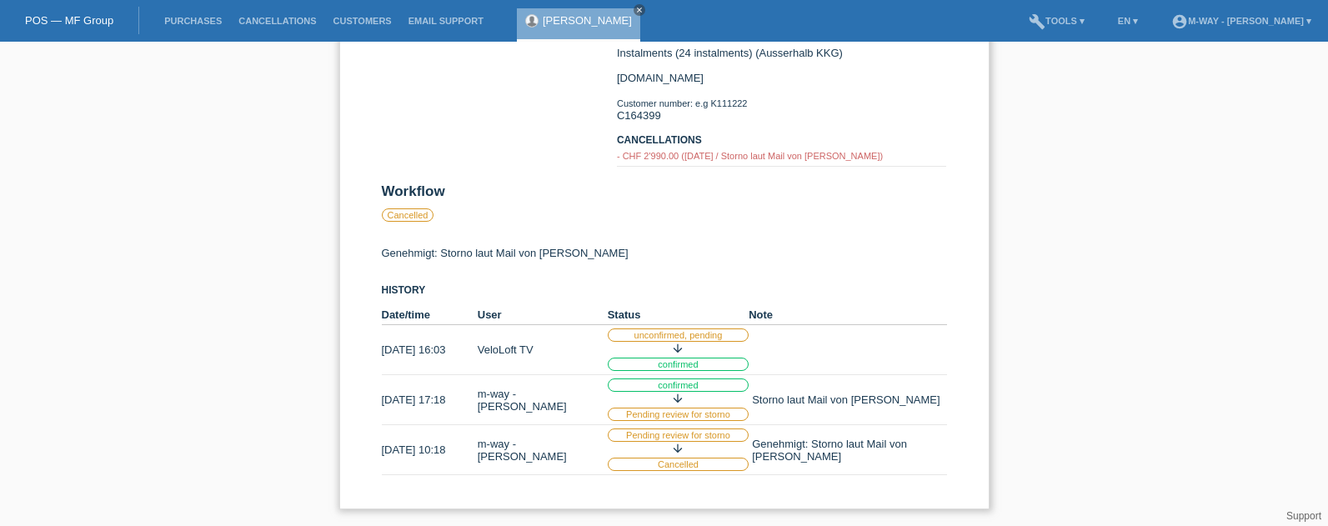
click at [531, 468] on tr "[DATE] 10:18 m-way - [PERSON_NAME] Pending review for storno arrow_downward Can…" at bounding box center [664, 450] width 565 height 50
drag, startPoint x: 531, startPoint y: 468, endPoint x: 387, endPoint y: 465, distance: 144.3
click at [387, 465] on td "[DATE] 10:18" at bounding box center [430, 450] width 96 height 50
click at [635, 8] on icon "close" at bounding box center [639, 10] width 8 height 8
click at [1021, 18] on link "build Tools ▾" at bounding box center [1057, 21] width 73 height 10
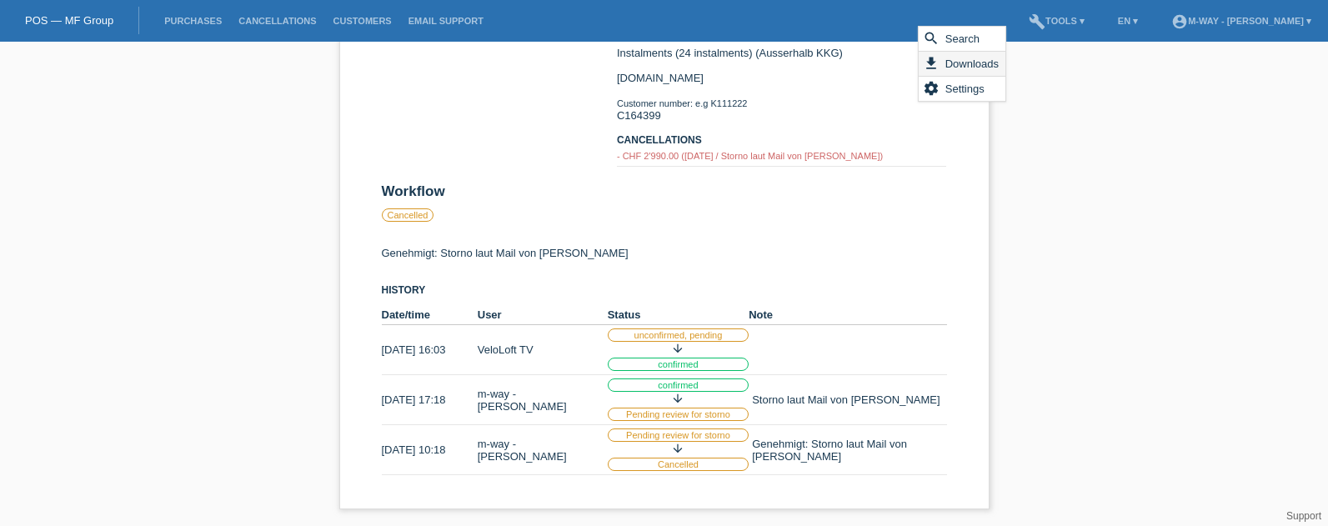
click at [964, 62] on span "Downloads" at bounding box center [972, 63] width 58 height 20
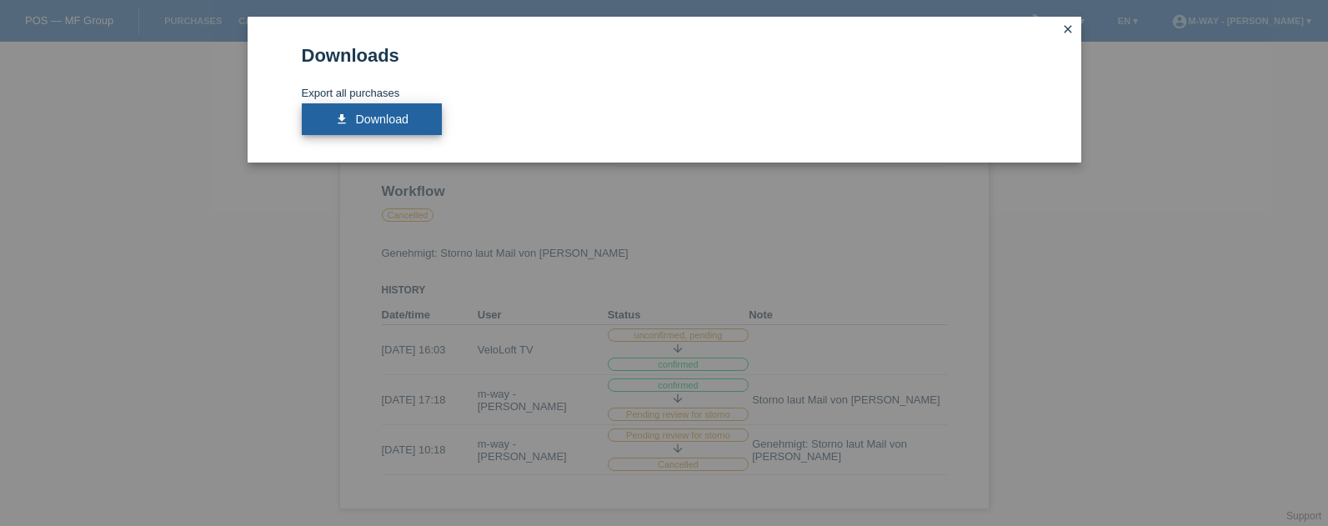
click at [380, 118] on span "Download" at bounding box center [381, 119] width 53 height 13
